Goal: Navigation & Orientation: Go to known website

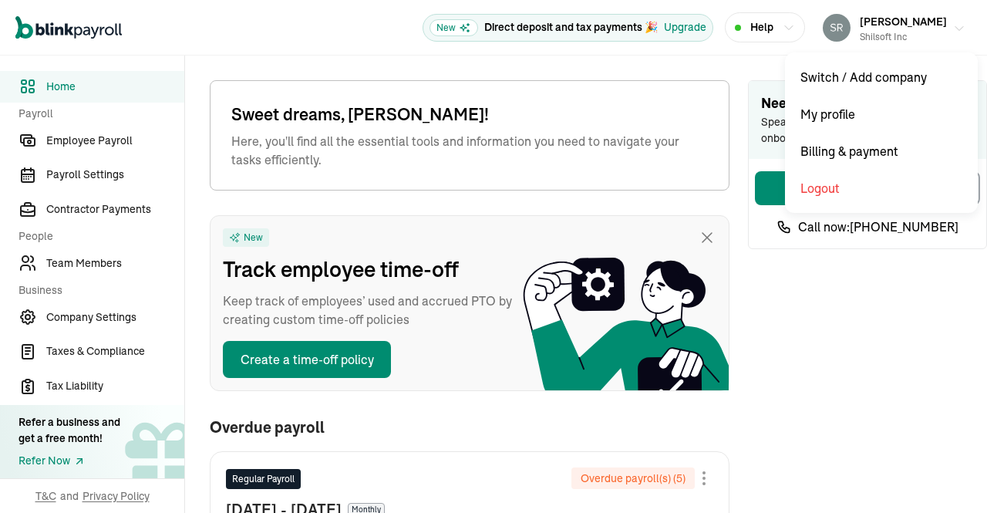
click at [956, 27] on icon "button" at bounding box center [960, 28] width 8 height 4
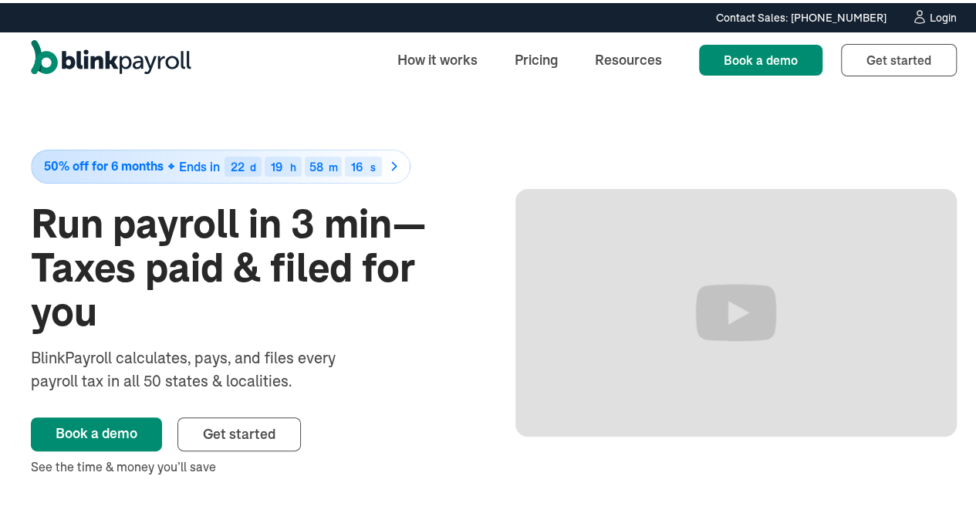
click at [929, 22] on link "Login" at bounding box center [934, 14] width 46 height 17
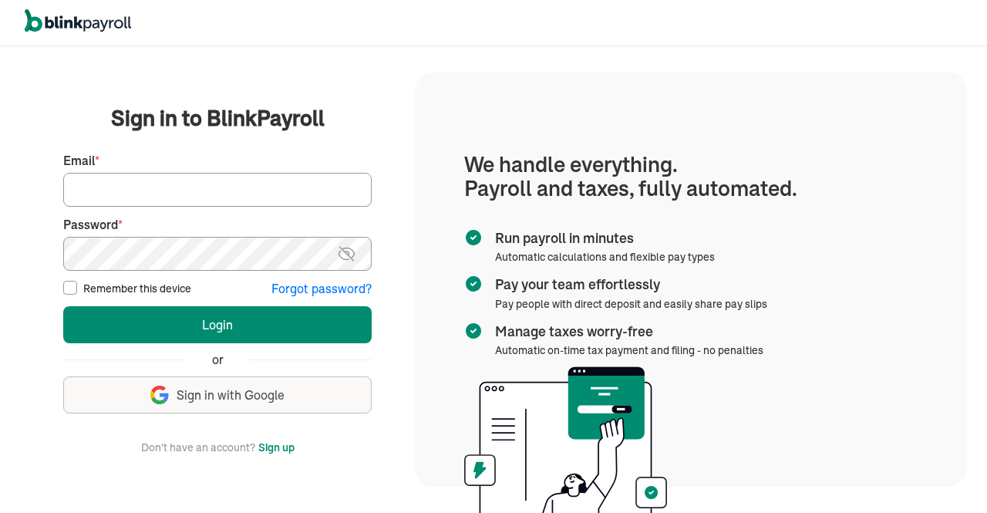
click at [211, 187] on input "Email *" at bounding box center [217, 190] width 308 height 34
click at [407, 72] on div "We handle it all. Payroll and taxes, fully automated. Back Forgot your password…" at bounding box center [217, 280] width 395 height 464
